Goal: Transaction & Acquisition: Obtain resource

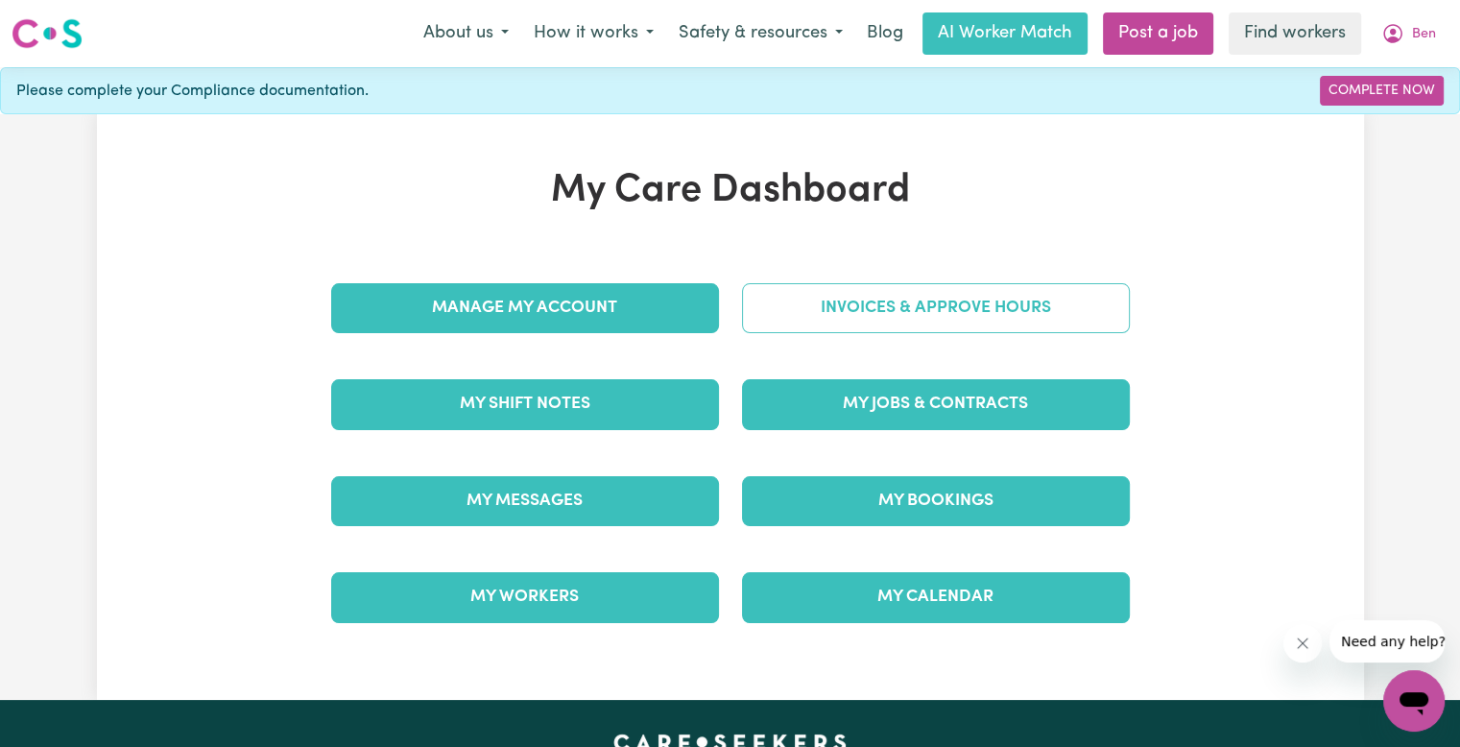
click at [839, 304] on link "Invoices & Approve Hours" at bounding box center [936, 308] width 388 height 50
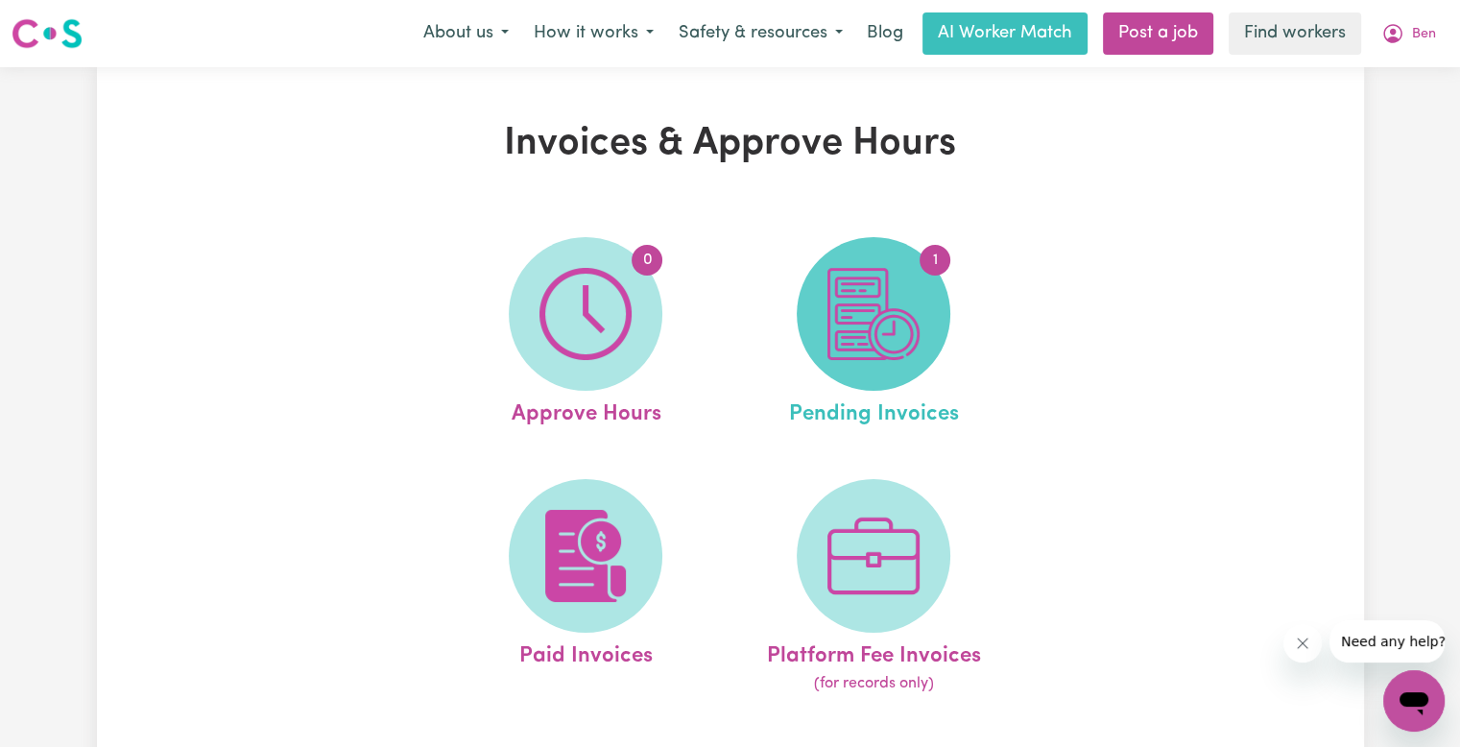
click at [833, 317] on img at bounding box center [873, 314] width 92 height 92
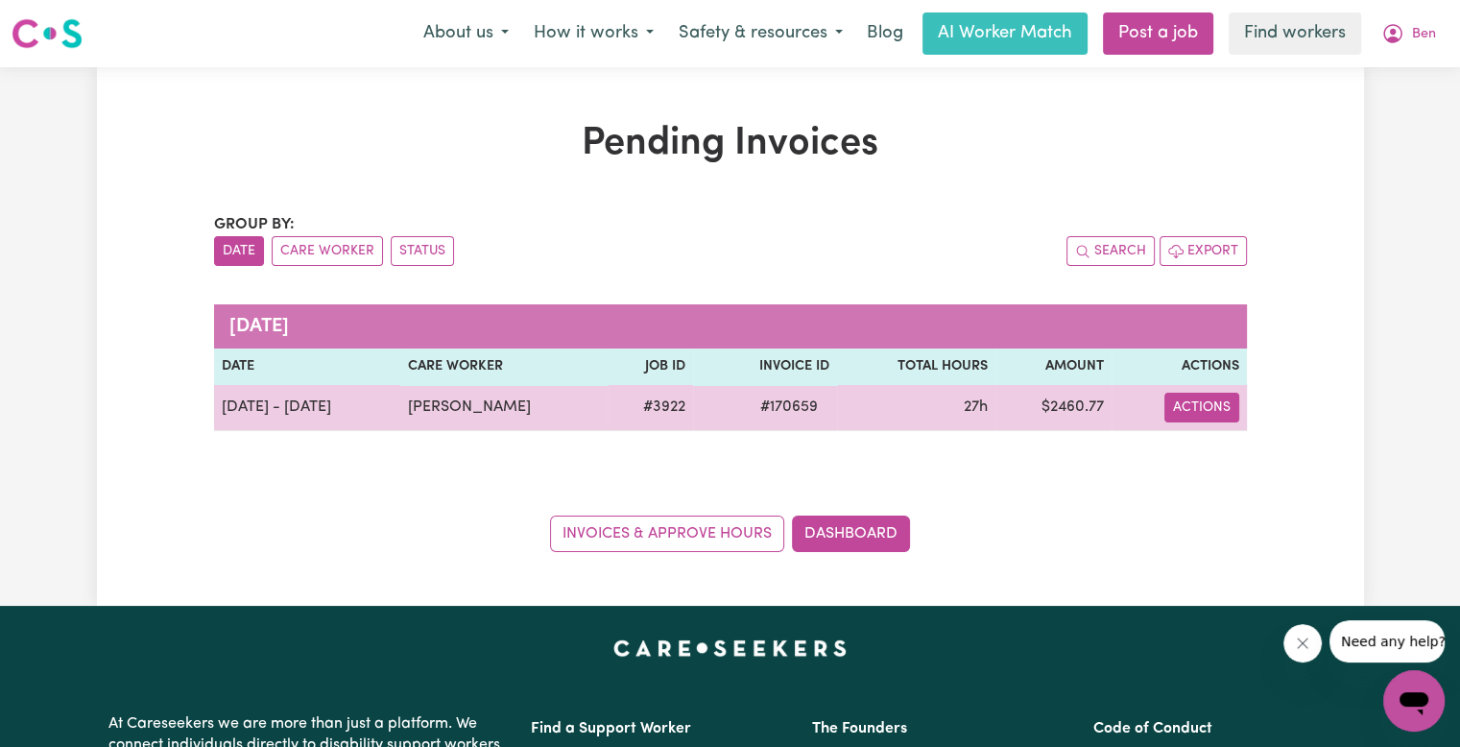
click at [1192, 396] on button "Actions" at bounding box center [1201, 408] width 75 height 30
click at [1196, 446] on link "Download Invoice" at bounding box center [1257, 451] width 176 height 38
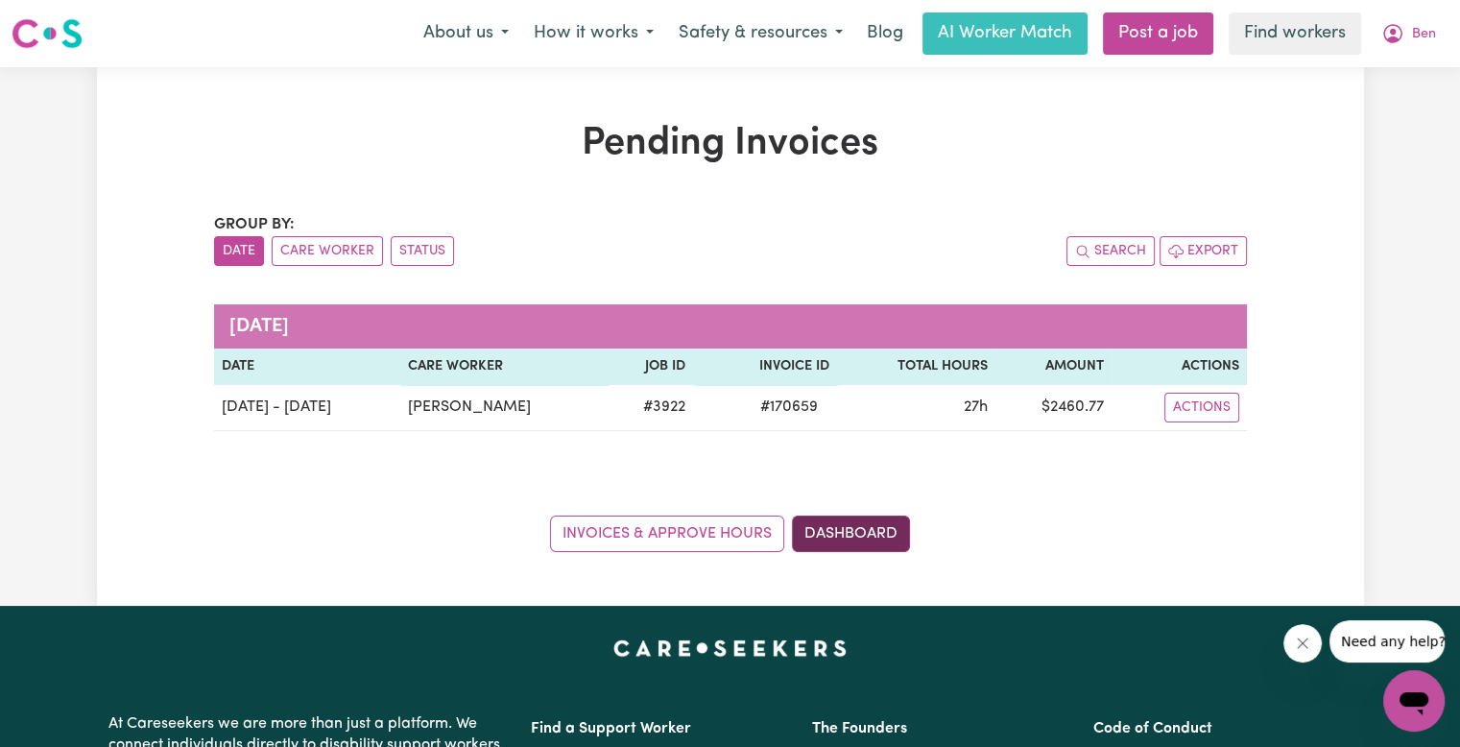
click at [872, 522] on link "Dashboard" at bounding box center [851, 533] width 118 height 36
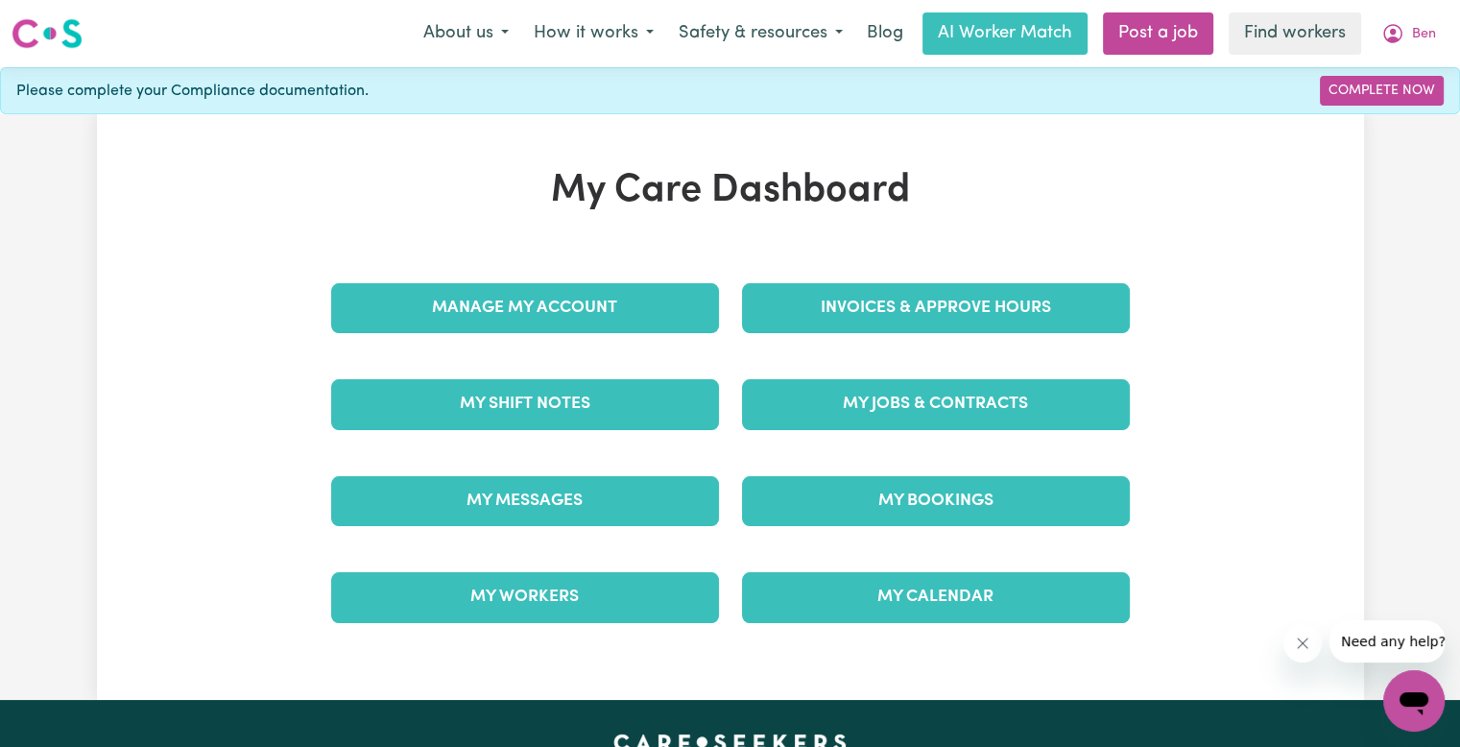
click at [897, 260] on div "Invoices & Approve Hours" at bounding box center [935, 308] width 411 height 96
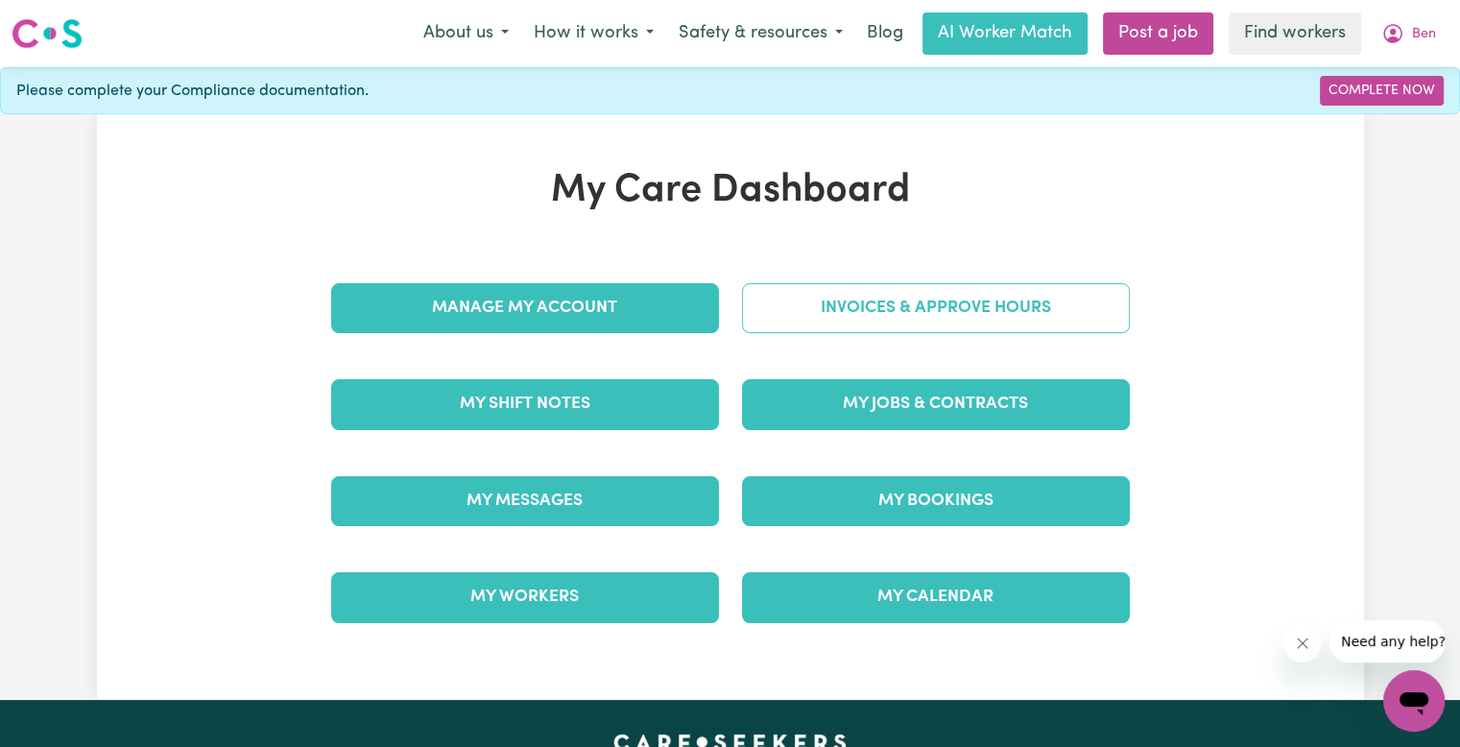
click at [877, 323] on link "Invoices & Approve Hours" at bounding box center [936, 308] width 388 height 50
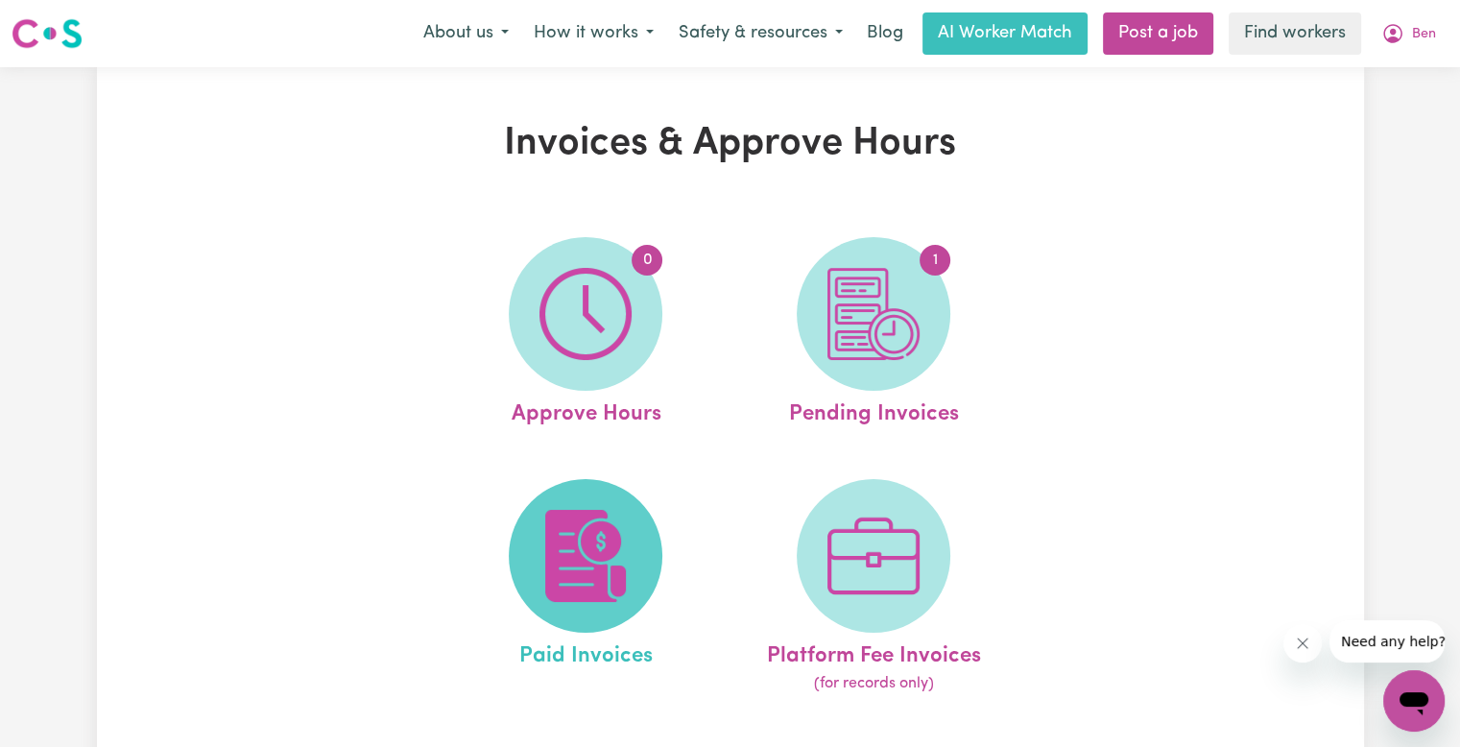
click at [581, 562] on img at bounding box center [585, 556] width 92 height 92
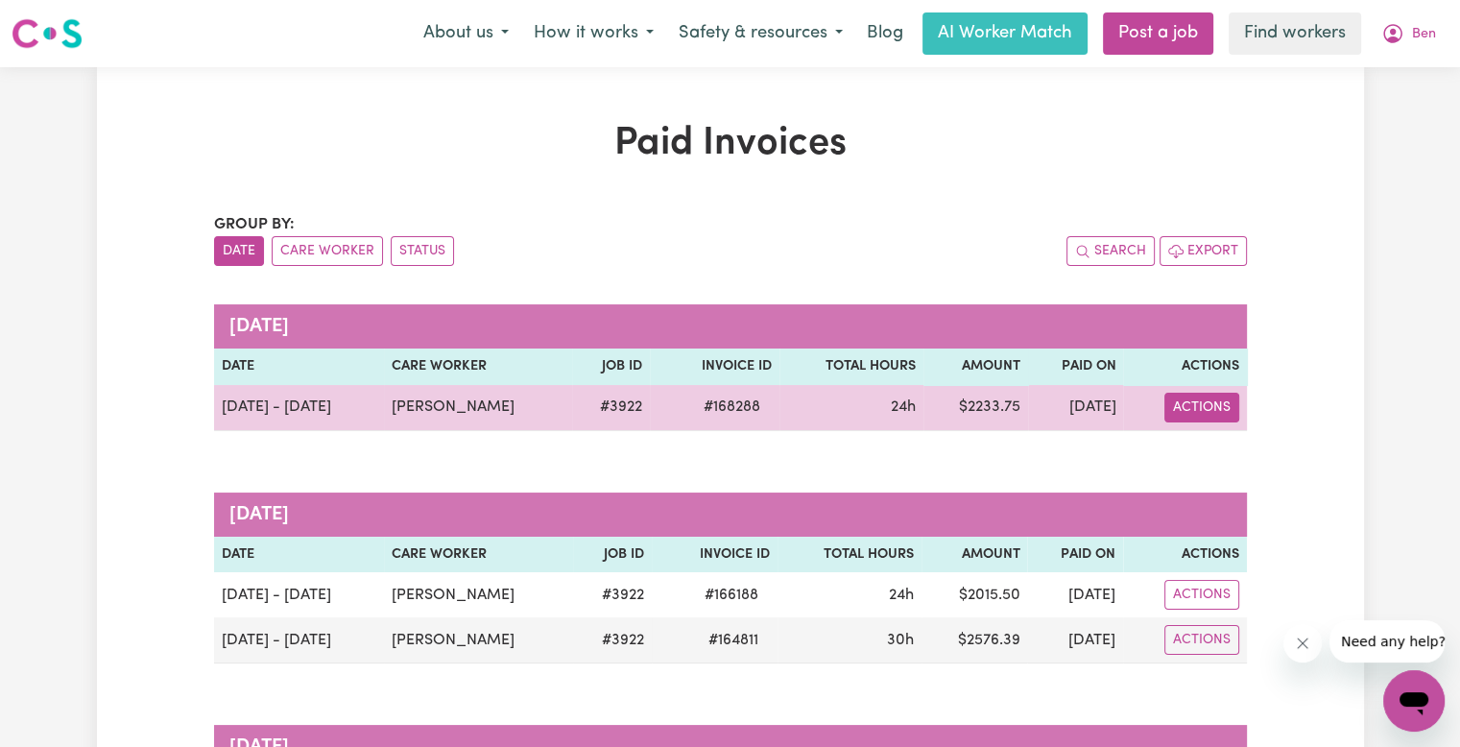
click at [1191, 408] on button "Actions" at bounding box center [1201, 408] width 75 height 30
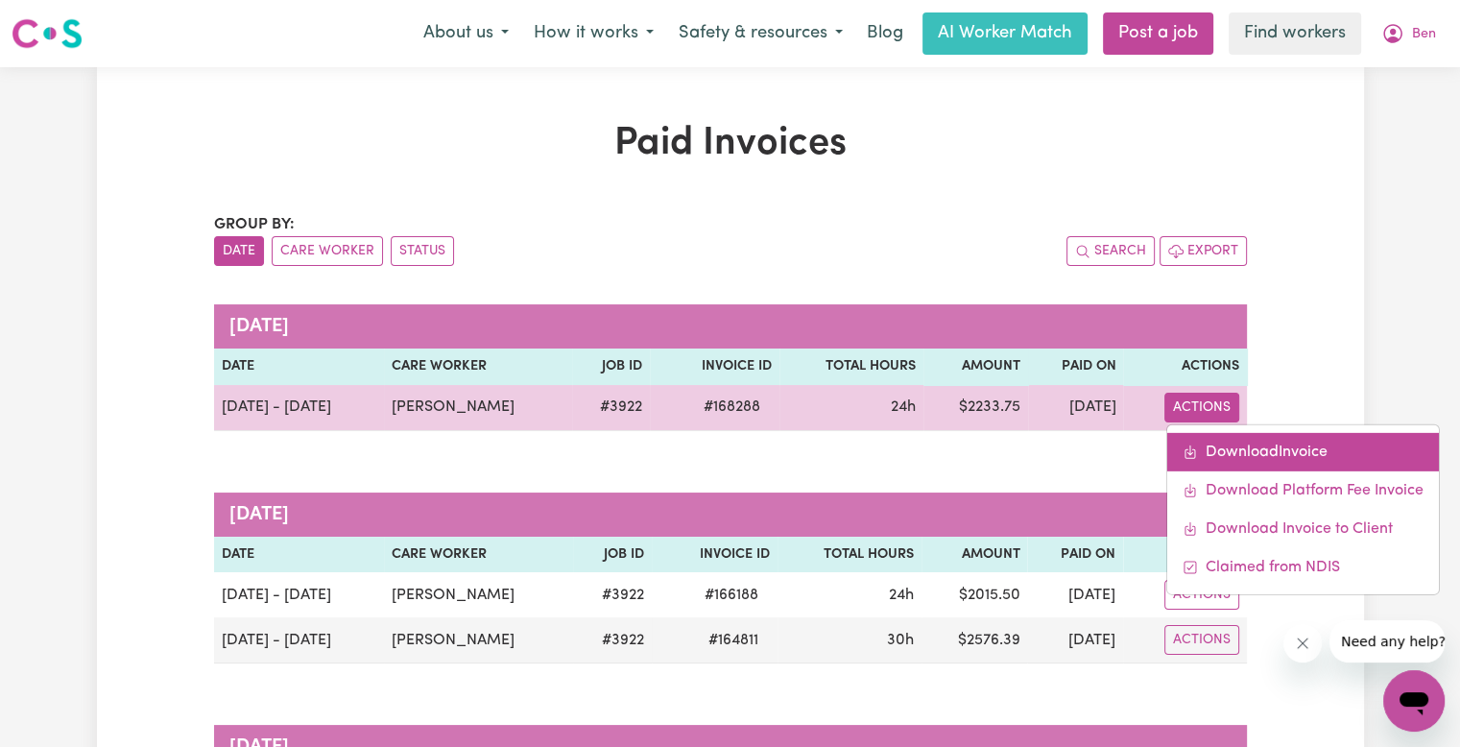
click at [1184, 445] on icon "Download invoice #168288" at bounding box center [1190, 451] width 15 height 15
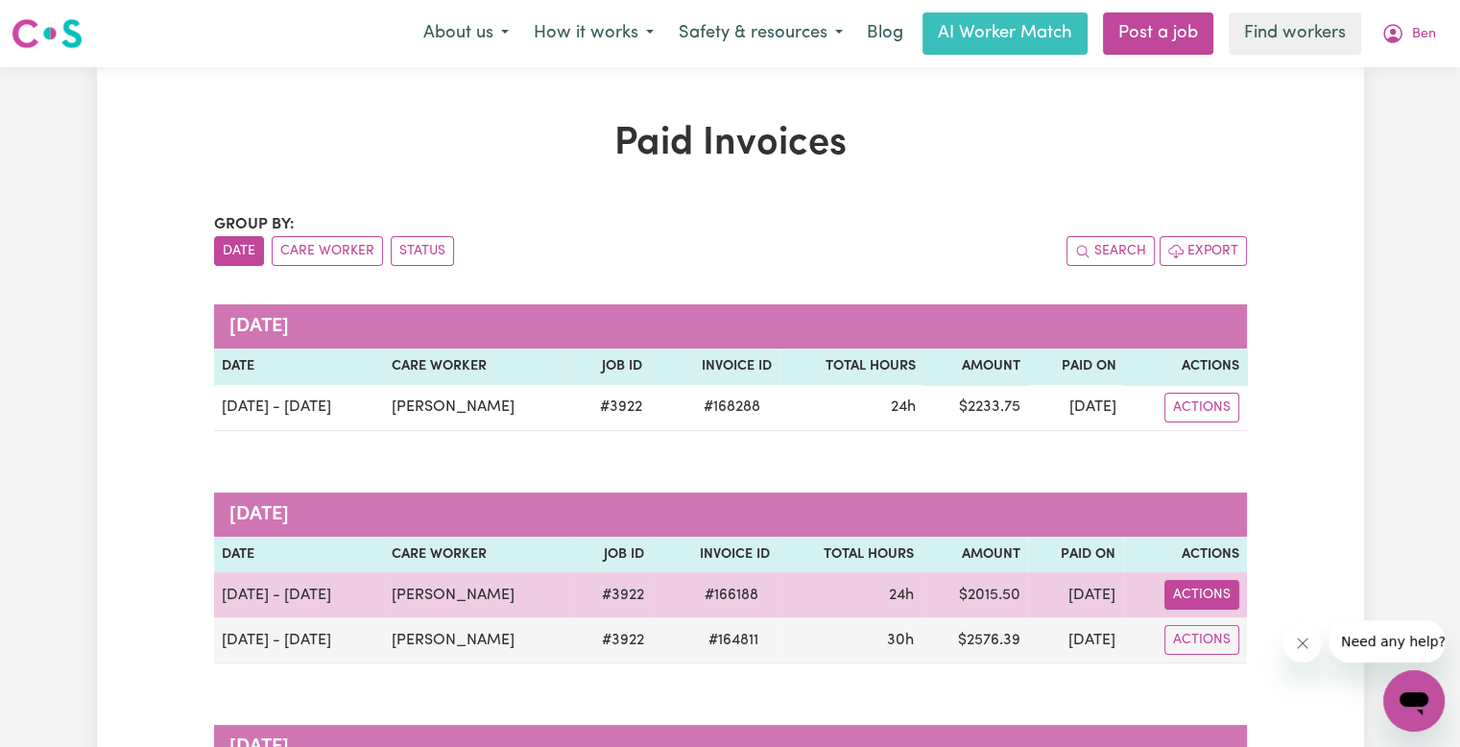
click at [1205, 422] on button "Actions" at bounding box center [1201, 408] width 75 height 30
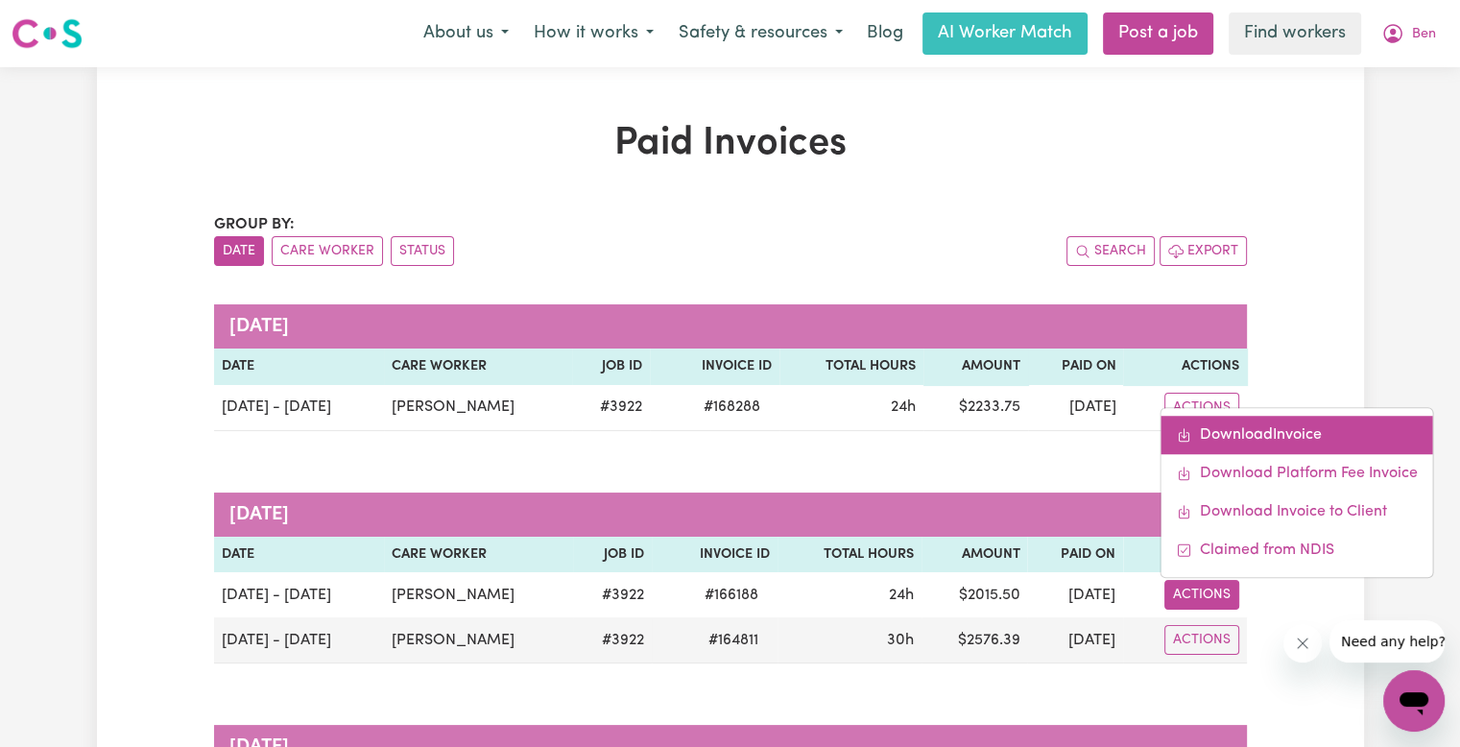
click at [1233, 444] on link "Download Invoice" at bounding box center [1296, 435] width 272 height 38
